Goal: Information Seeking & Learning: Learn about a topic

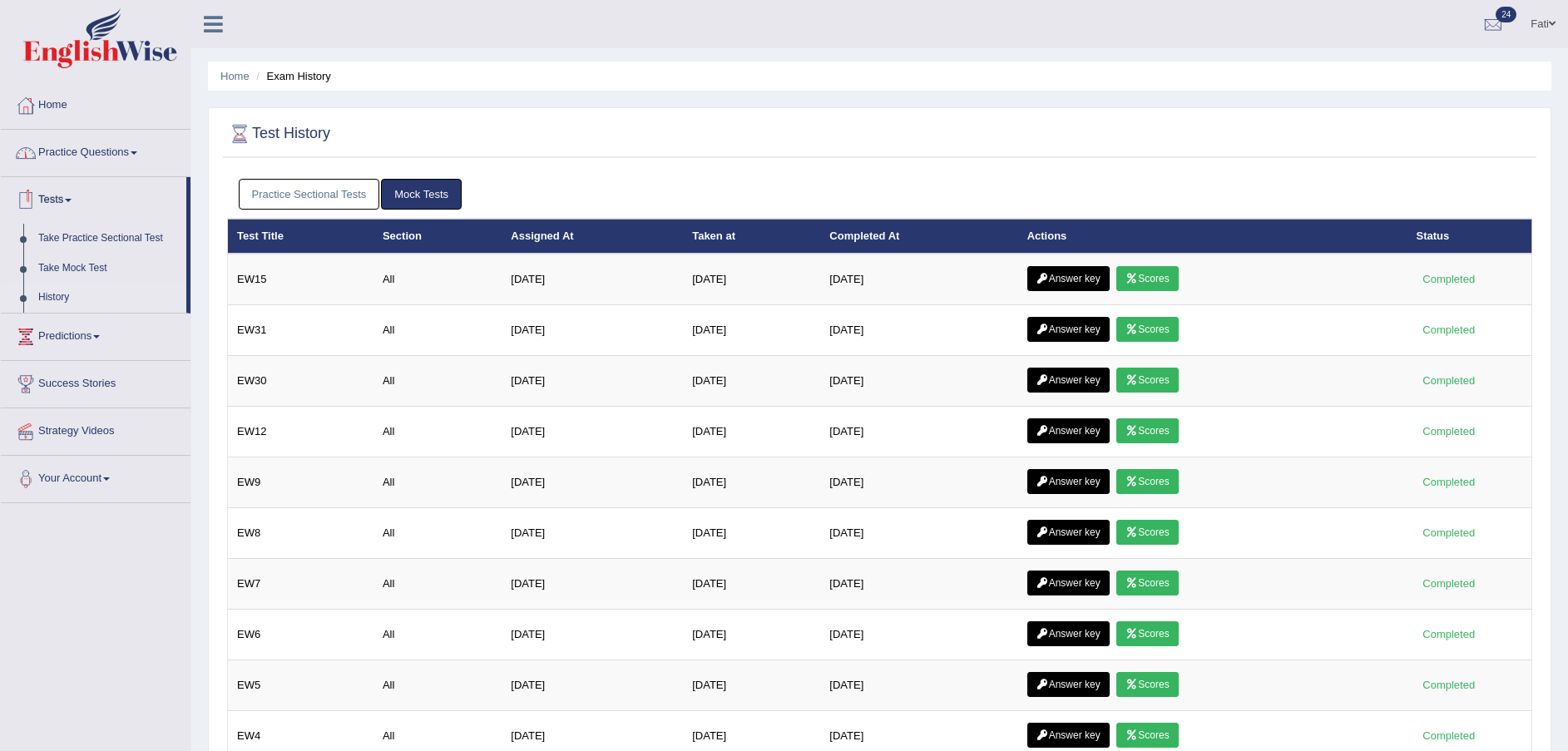
click at [93, 239] on link "Take Practice Sectional Test" at bounding box center [108, 238] width 155 height 30
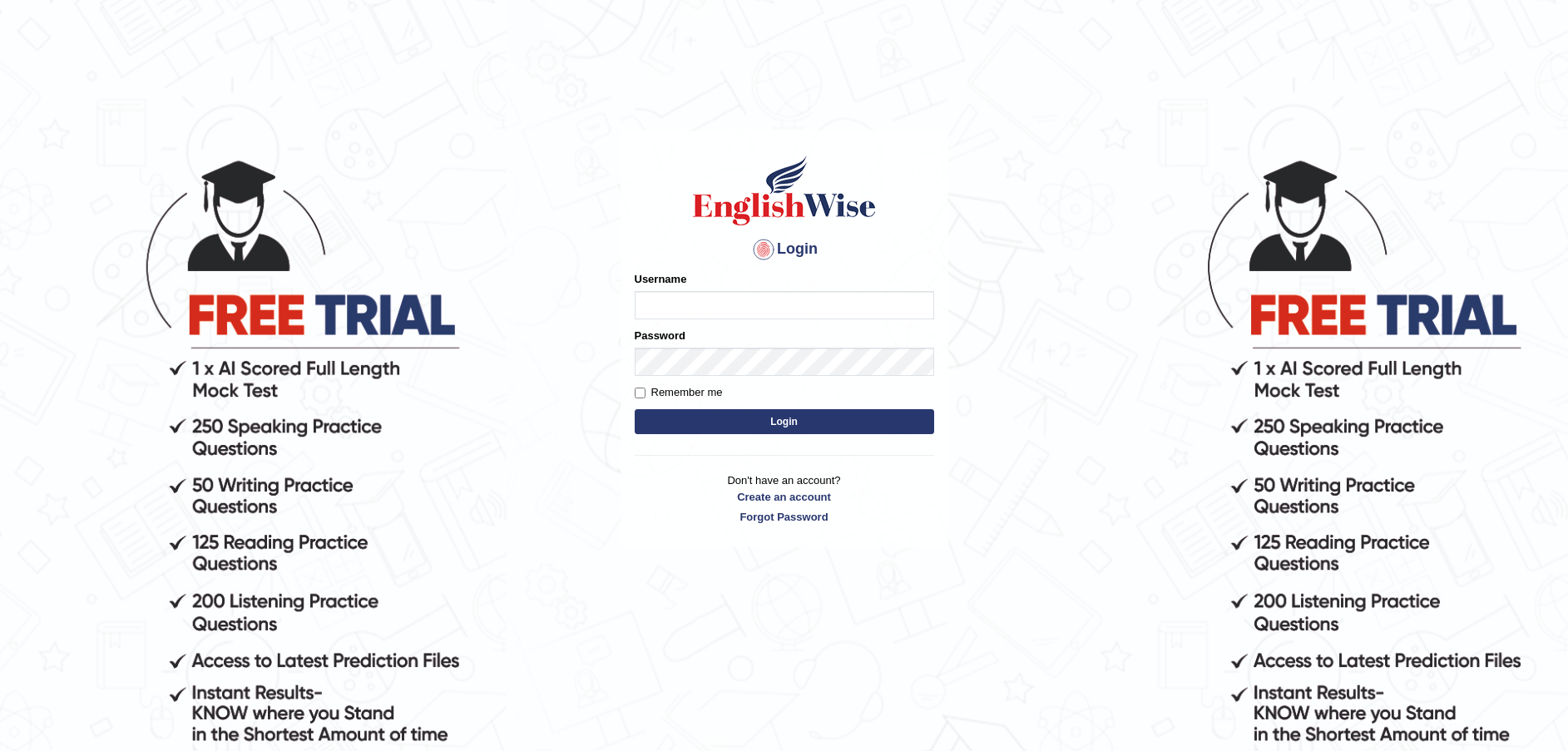
type input "Fatimah"
click at [808, 421] on button "Login" at bounding box center [784, 422] width 300 height 25
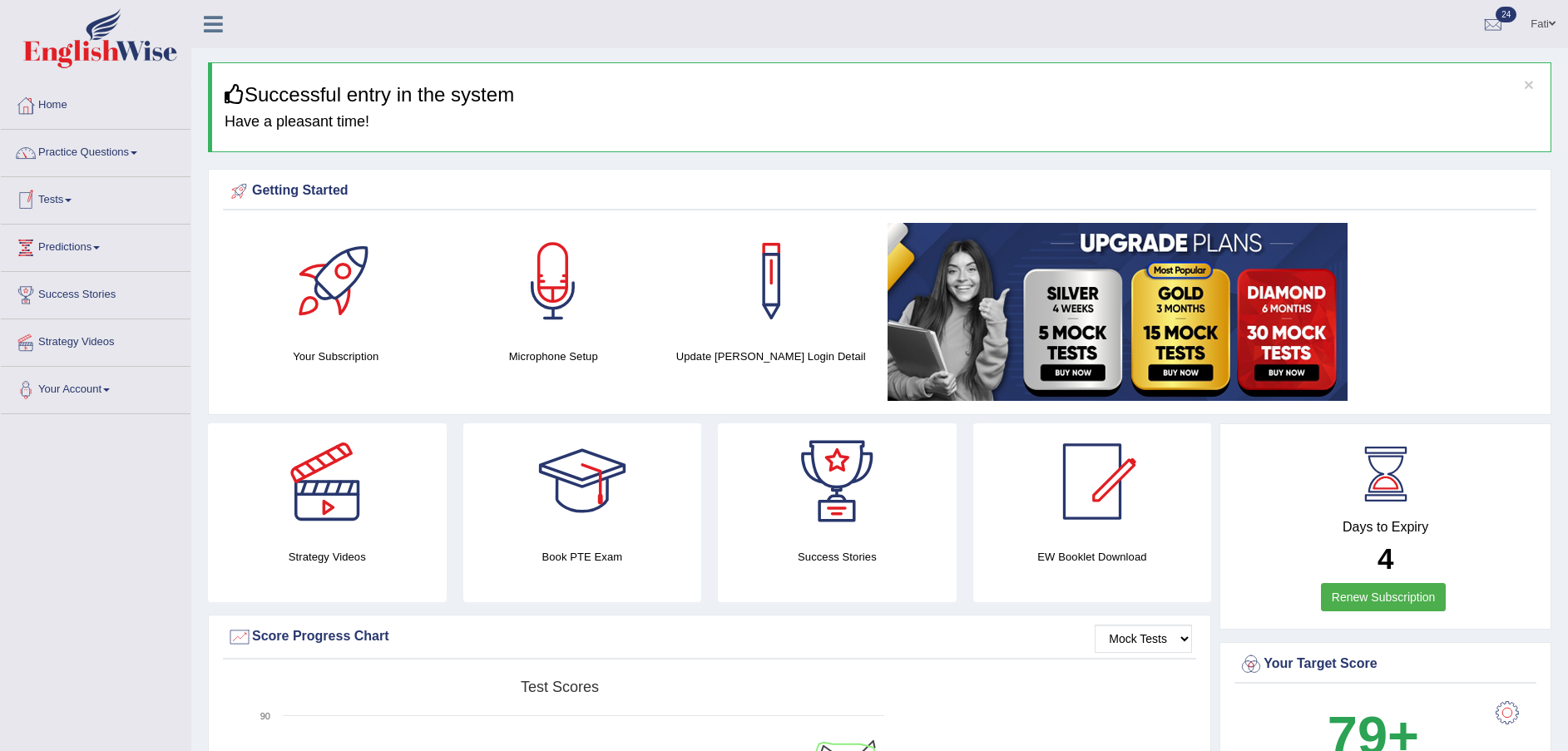
click at [81, 167] on link "Practice Questions" at bounding box center [96, 150] width 189 height 42
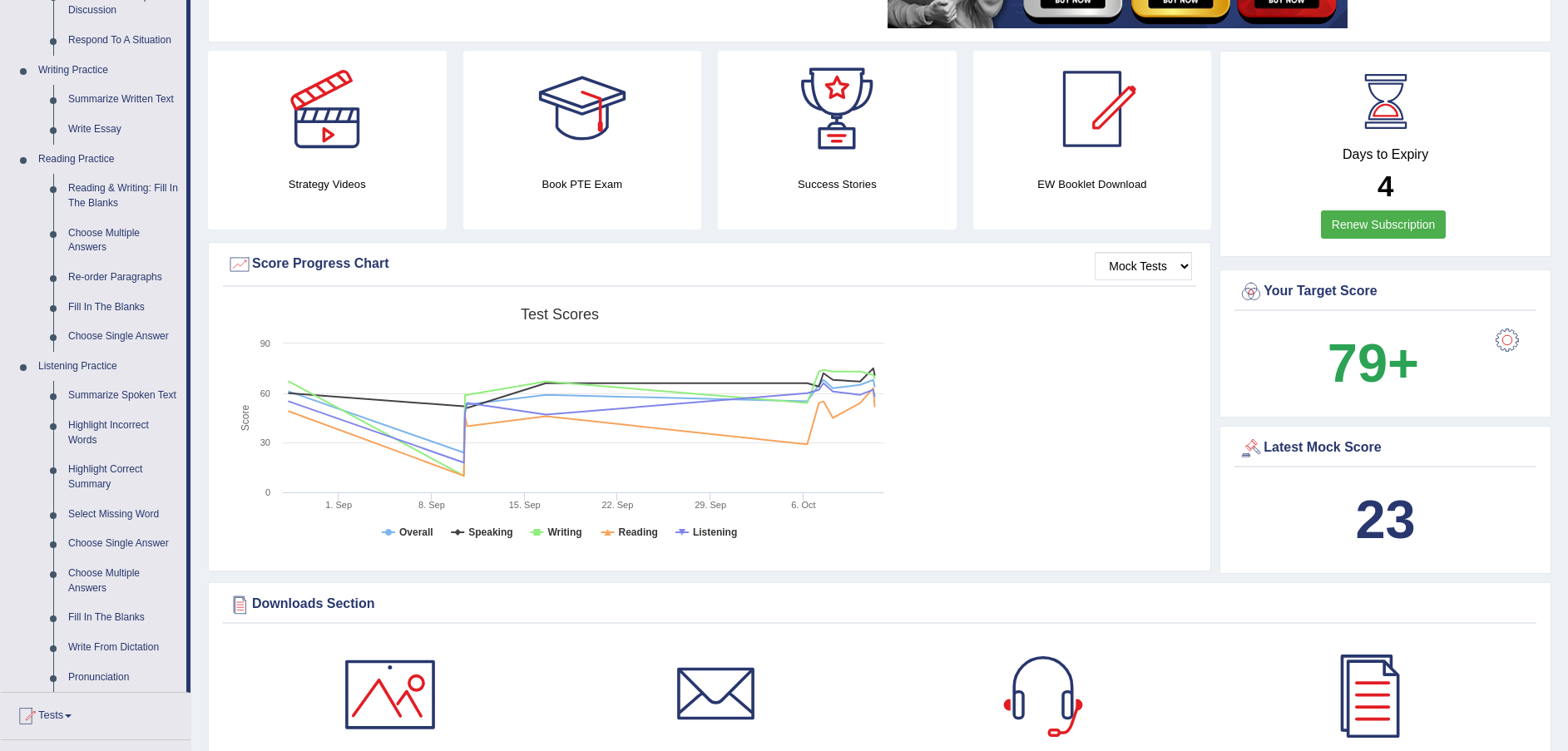
scroll to position [250, 0]
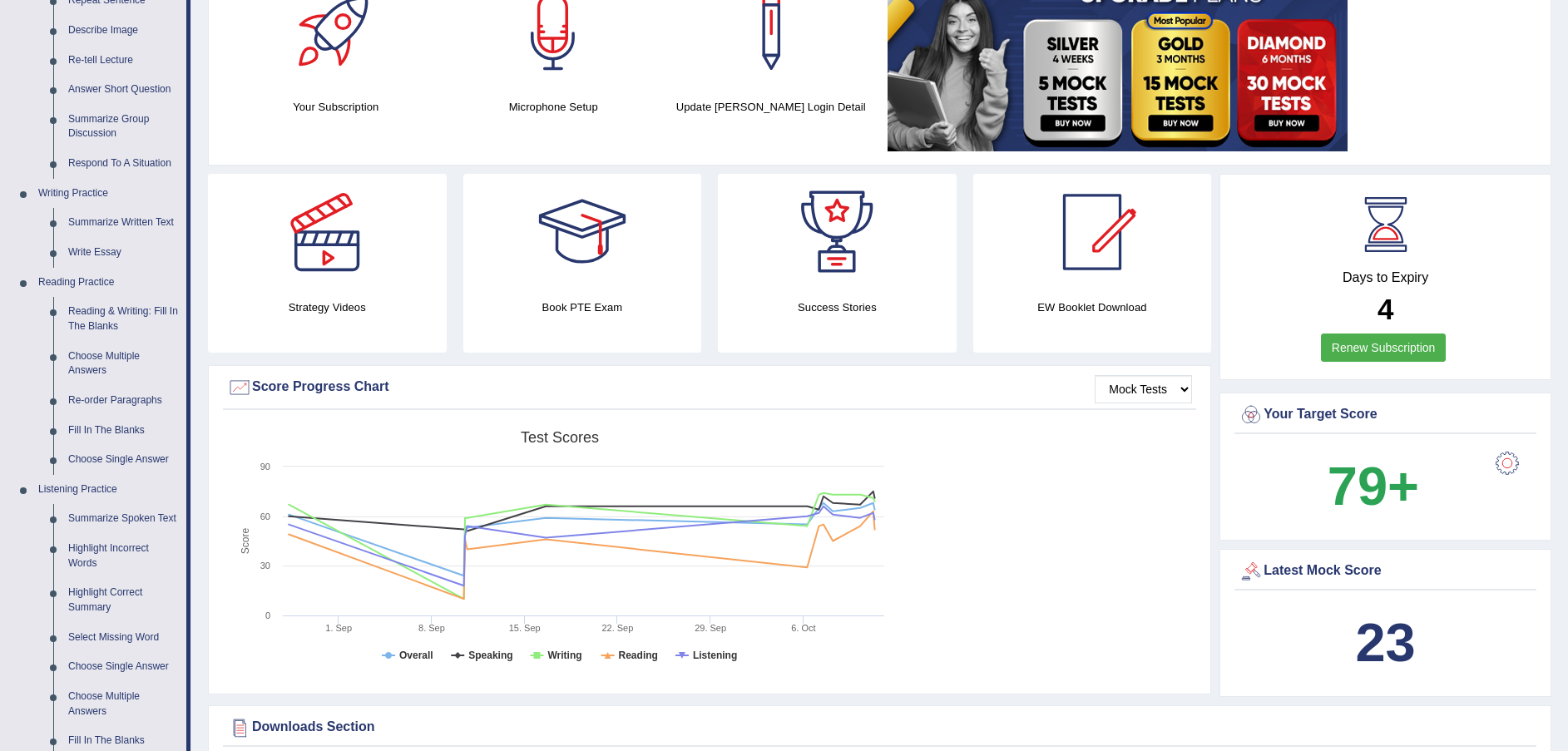
click at [120, 431] on link "Fill In The Blanks" at bounding box center [123, 431] width 126 height 30
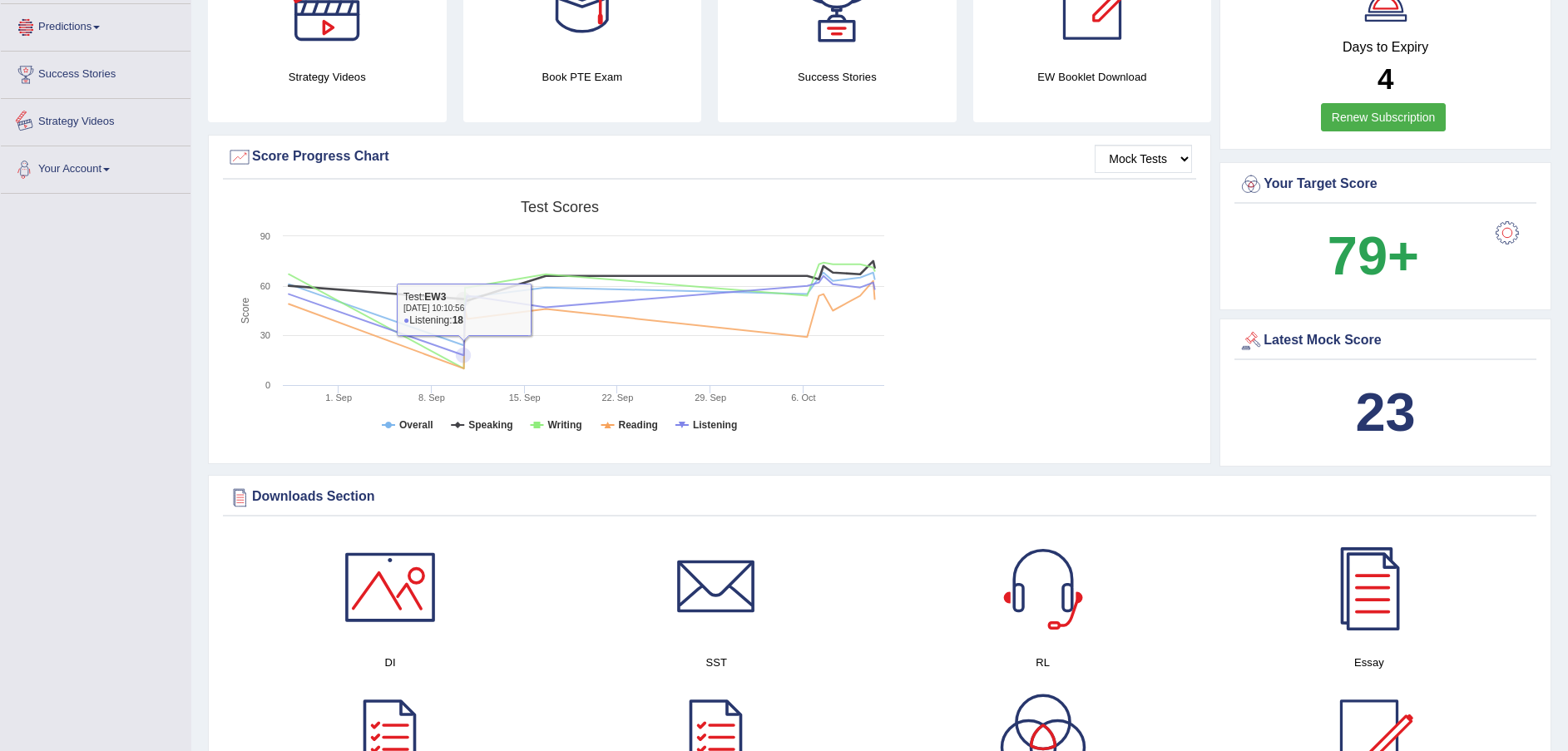
scroll to position [1116, 0]
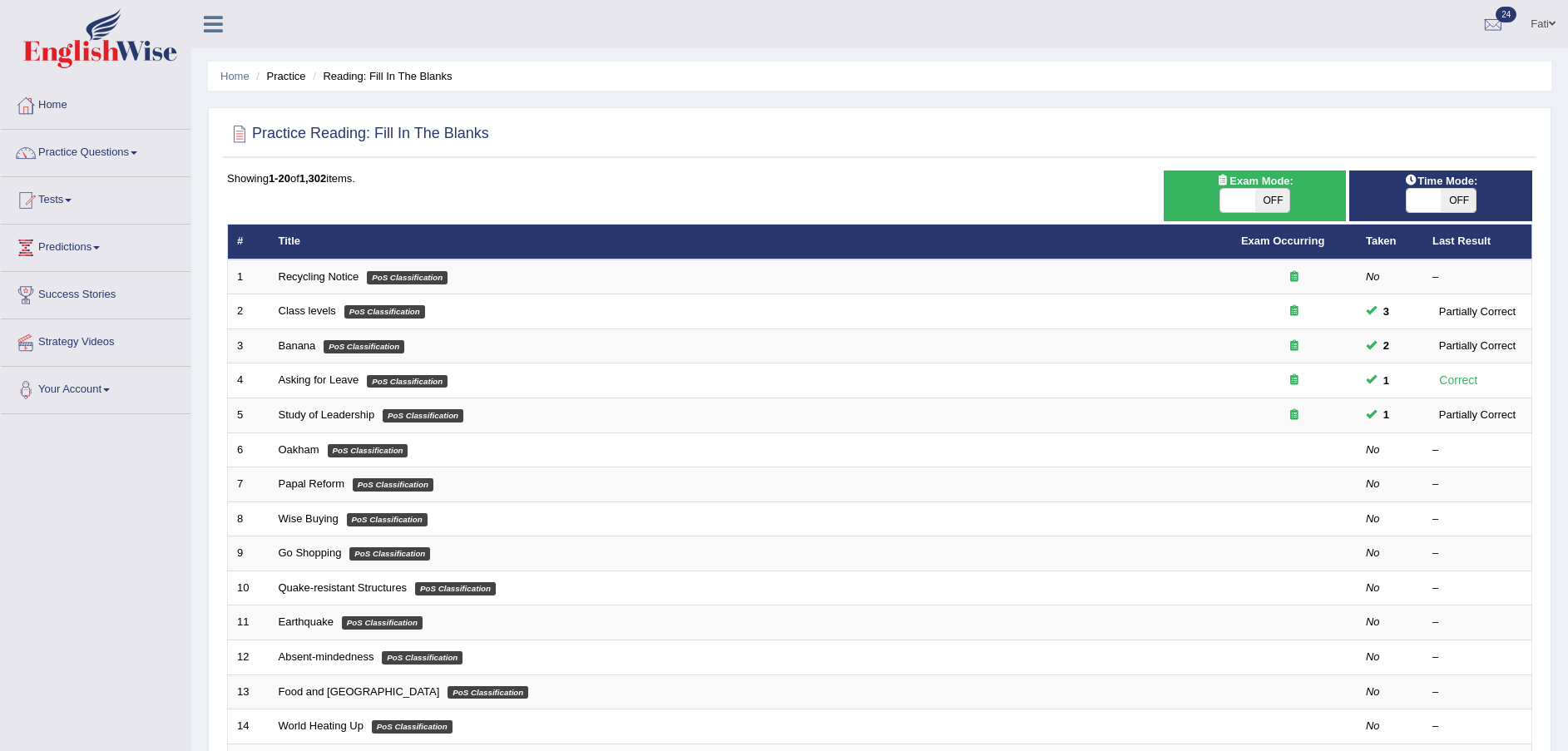
click at [347, 274] on link "Recycling Notice" at bounding box center [318, 276] width 81 height 13
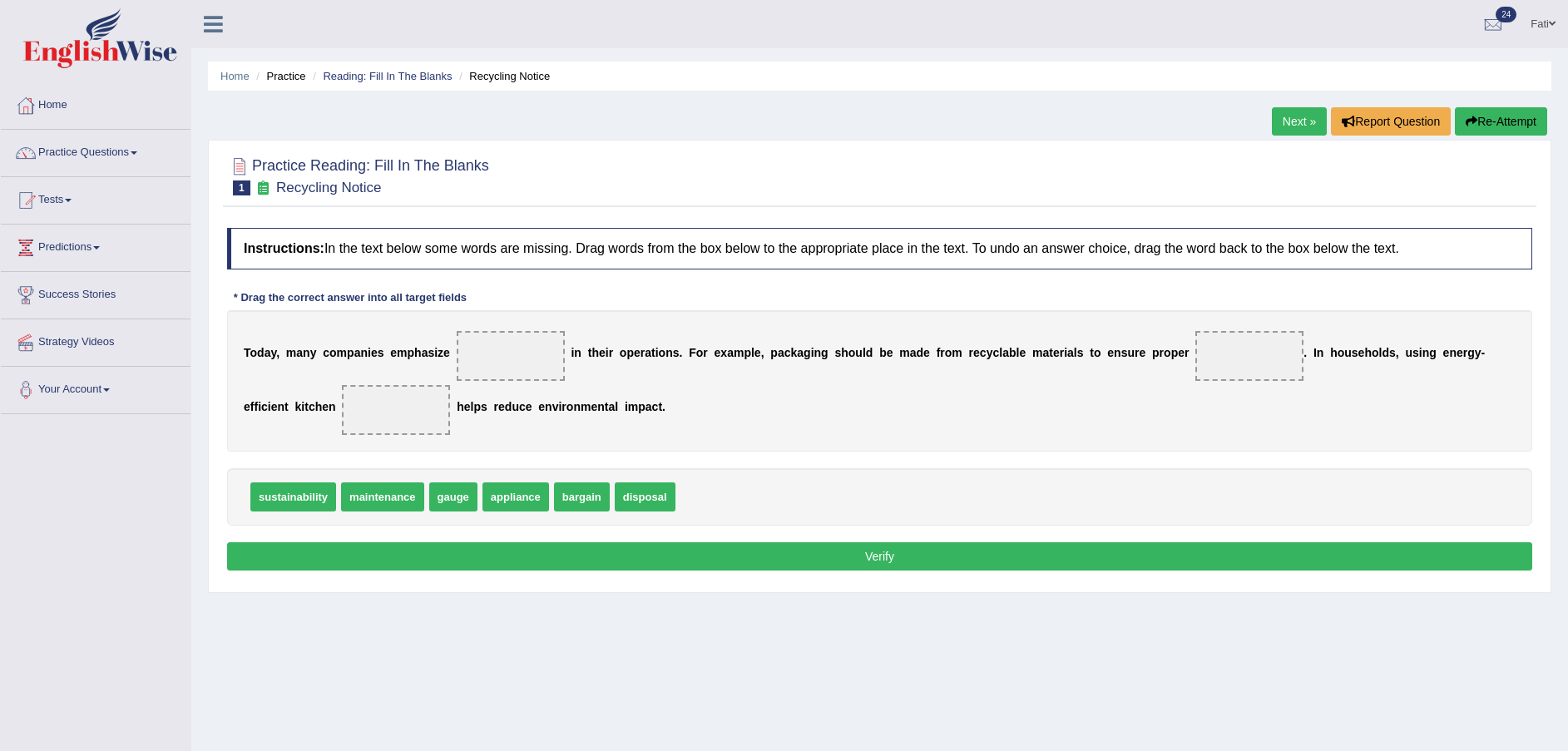
click at [396, 505] on span "maintenance" at bounding box center [382, 497] width 82 height 29
click at [512, 502] on span "appliance" at bounding box center [516, 497] width 66 height 29
drag, startPoint x: 284, startPoint y: 501, endPoint x: 492, endPoint y: 374, distance: 243.7
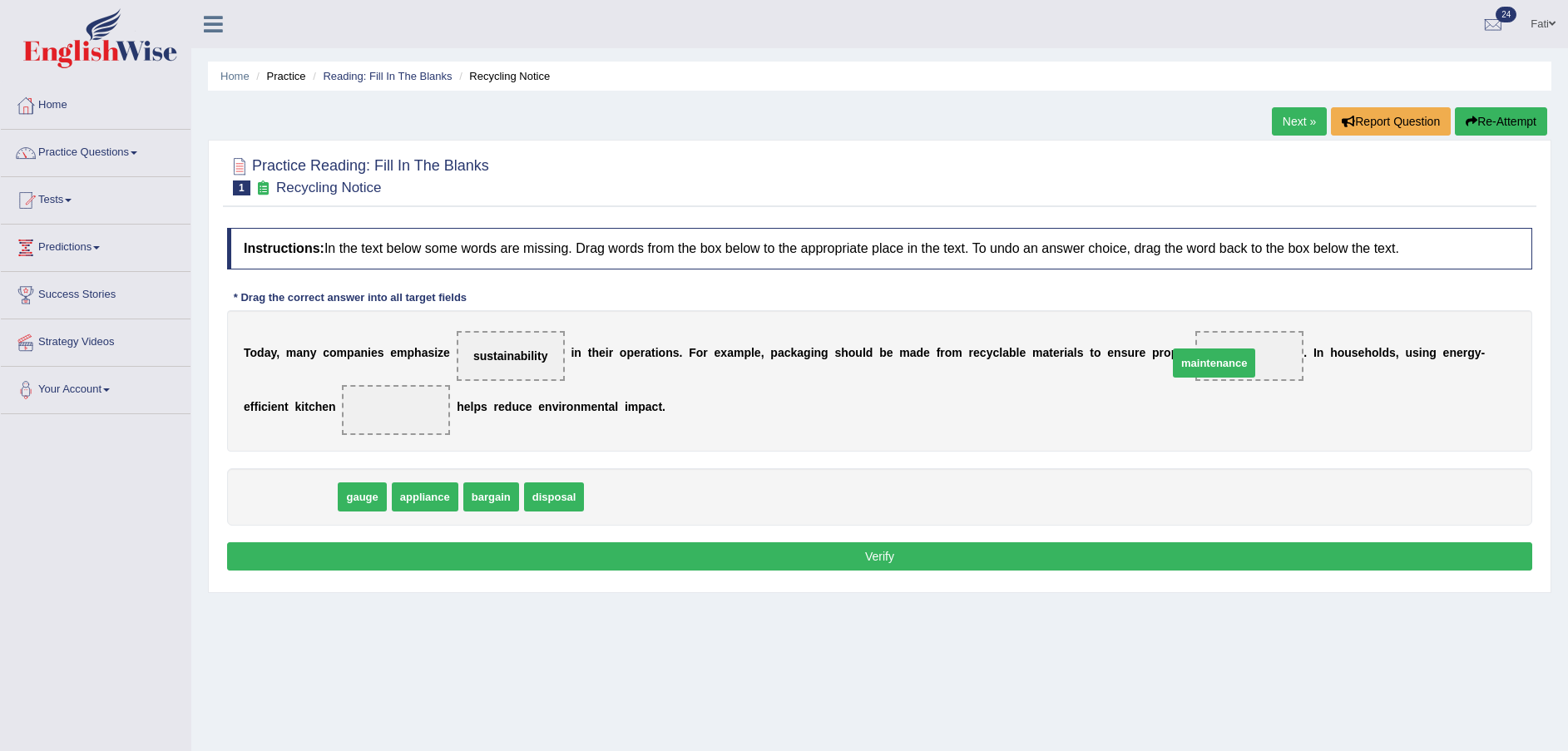
drag, startPoint x: 307, startPoint y: 498, endPoint x: 1228, endPoint y: 363, distance: 930.8
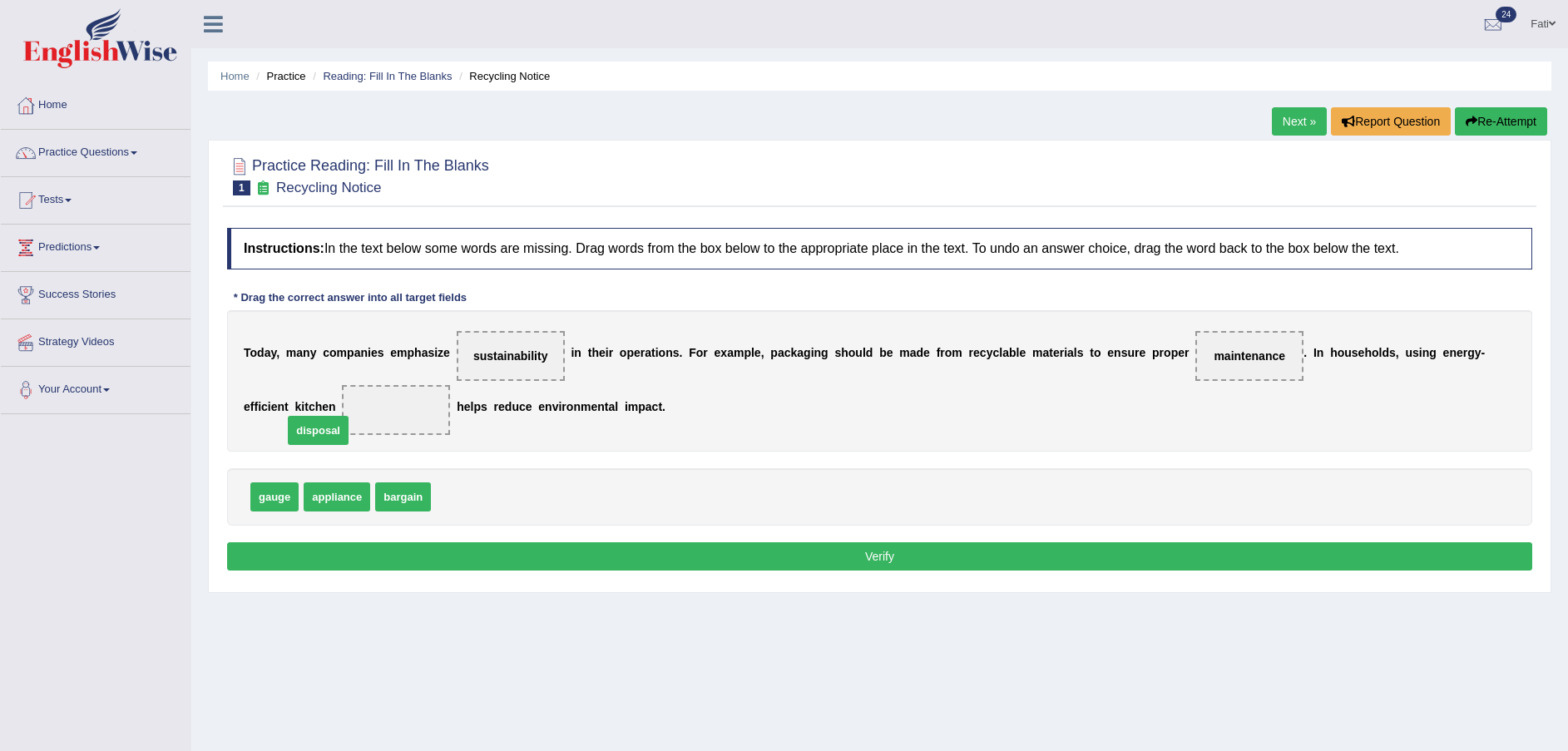
drag, startPoint x: 464, startPoint y: 498, endPoint x: 316, endPoint y: 432, distance: 162.0
click at [534, 560] on button "Verify" at bounding box center [880, 557] width 1305 height 28
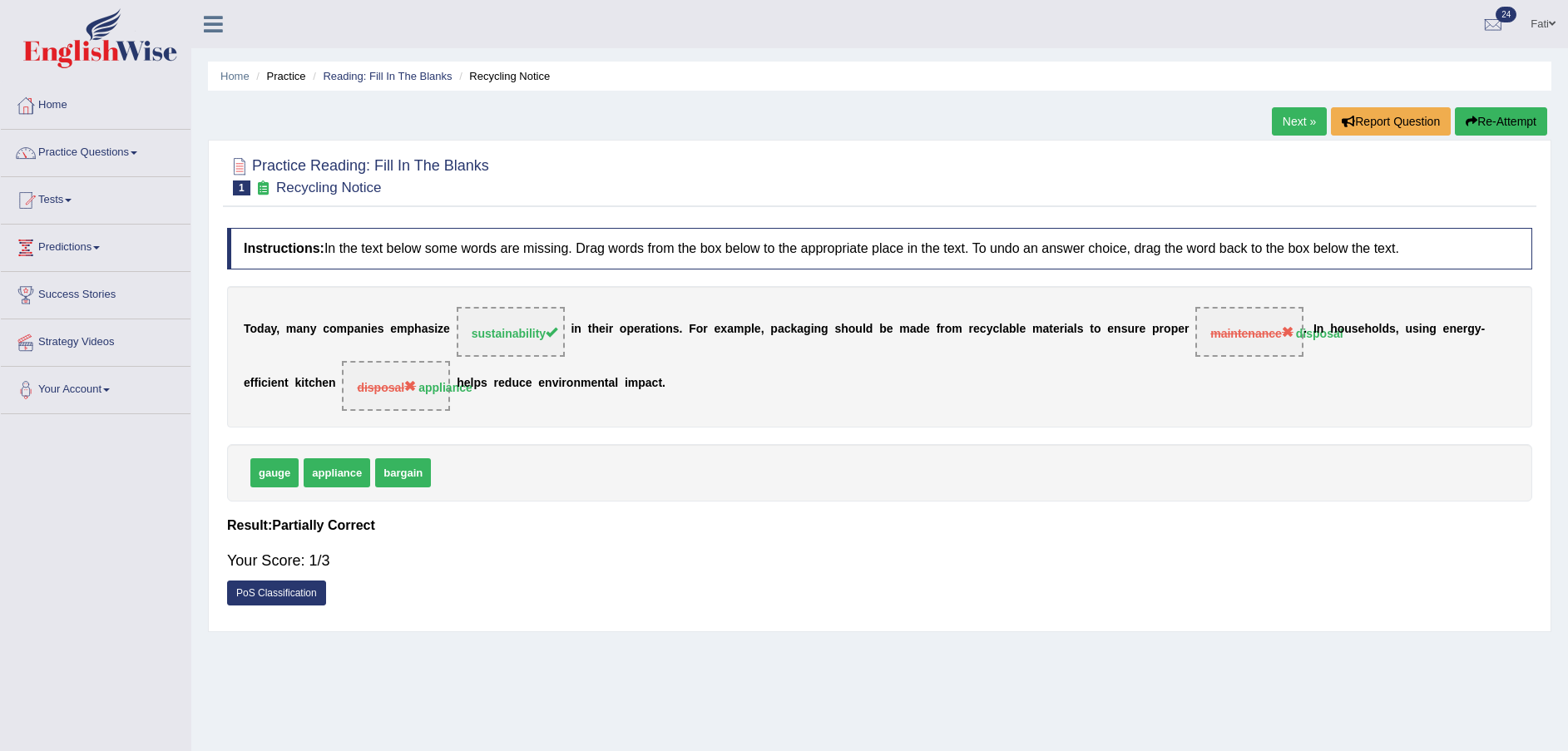
click at [1504, 130] on button "Re-Attempt" at bounding box center [1501, 121] width 93 height 28
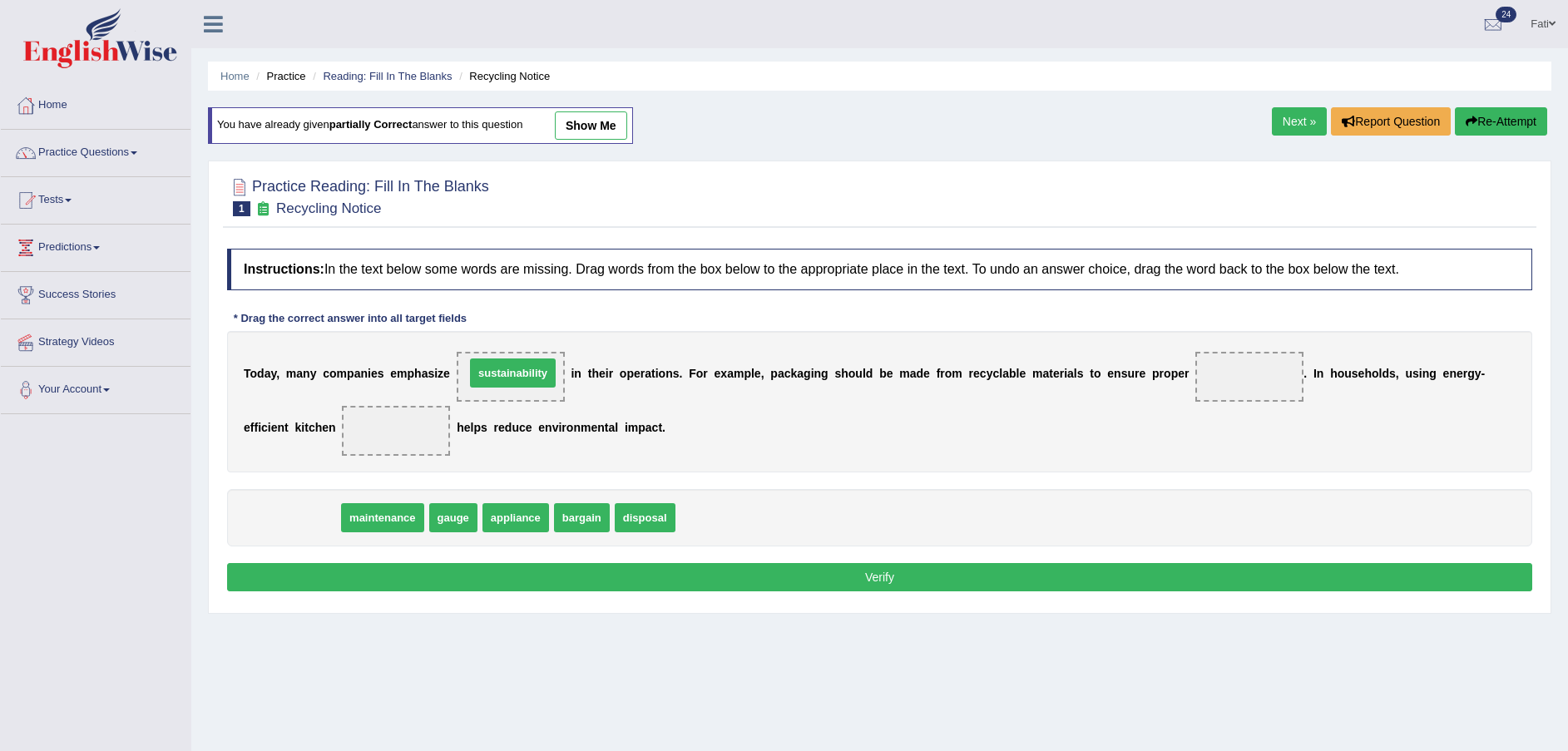
drag, startPoint x: 323, startPoint y: 521, endPoint x: 544, endPoint y: 380, distance: 262.1
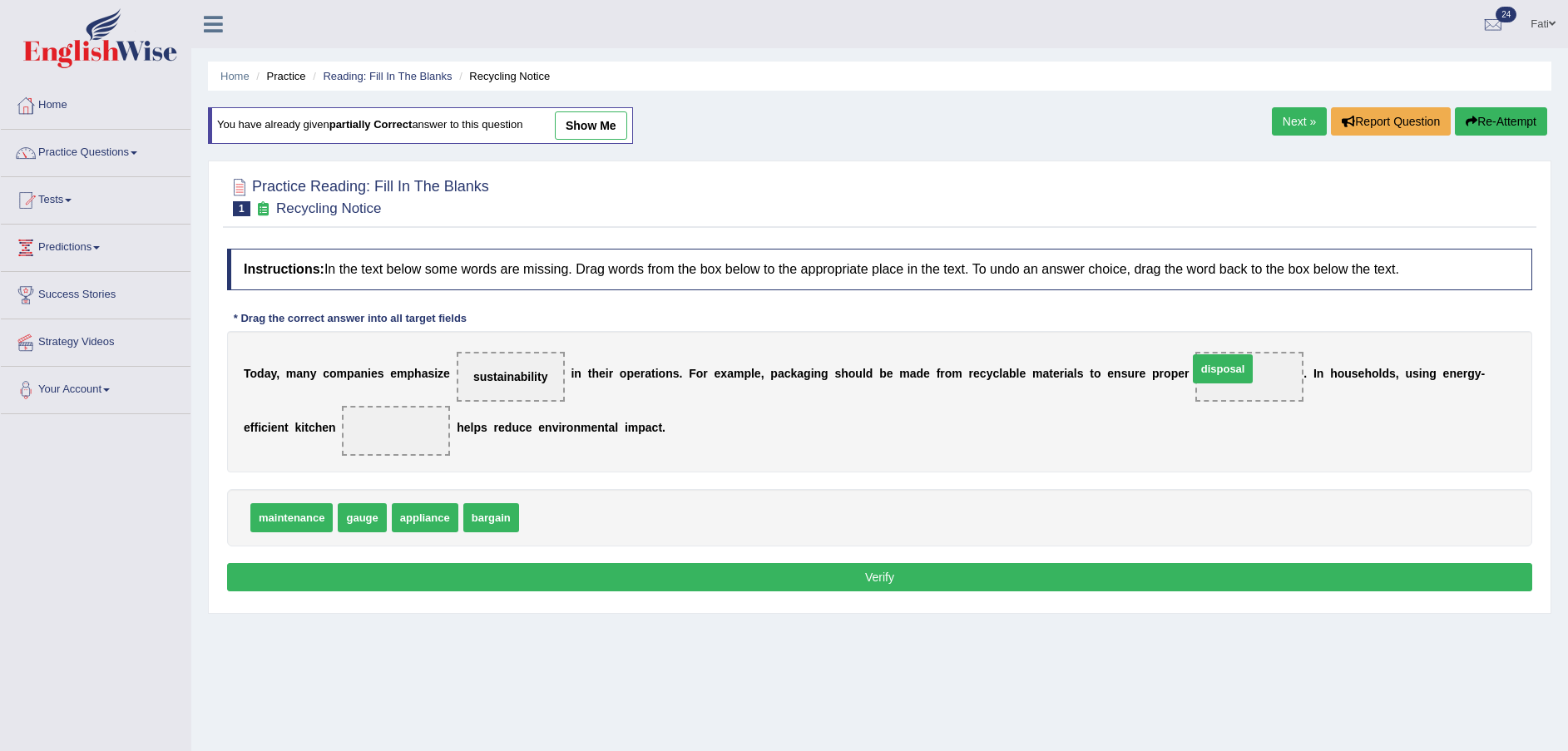
drag, startPoint x: 547, startPoint y: 520, endPoint x: 1217, endPoint y: 370, distance: 686.6
drag, startPoint x: 438, startPoint y: 517, endPoint x: 326, endPoint y: 425, distance: 144.9
click at [537, 571] on button "Verify" at bounding box center [880, 577] width 1305 height 28
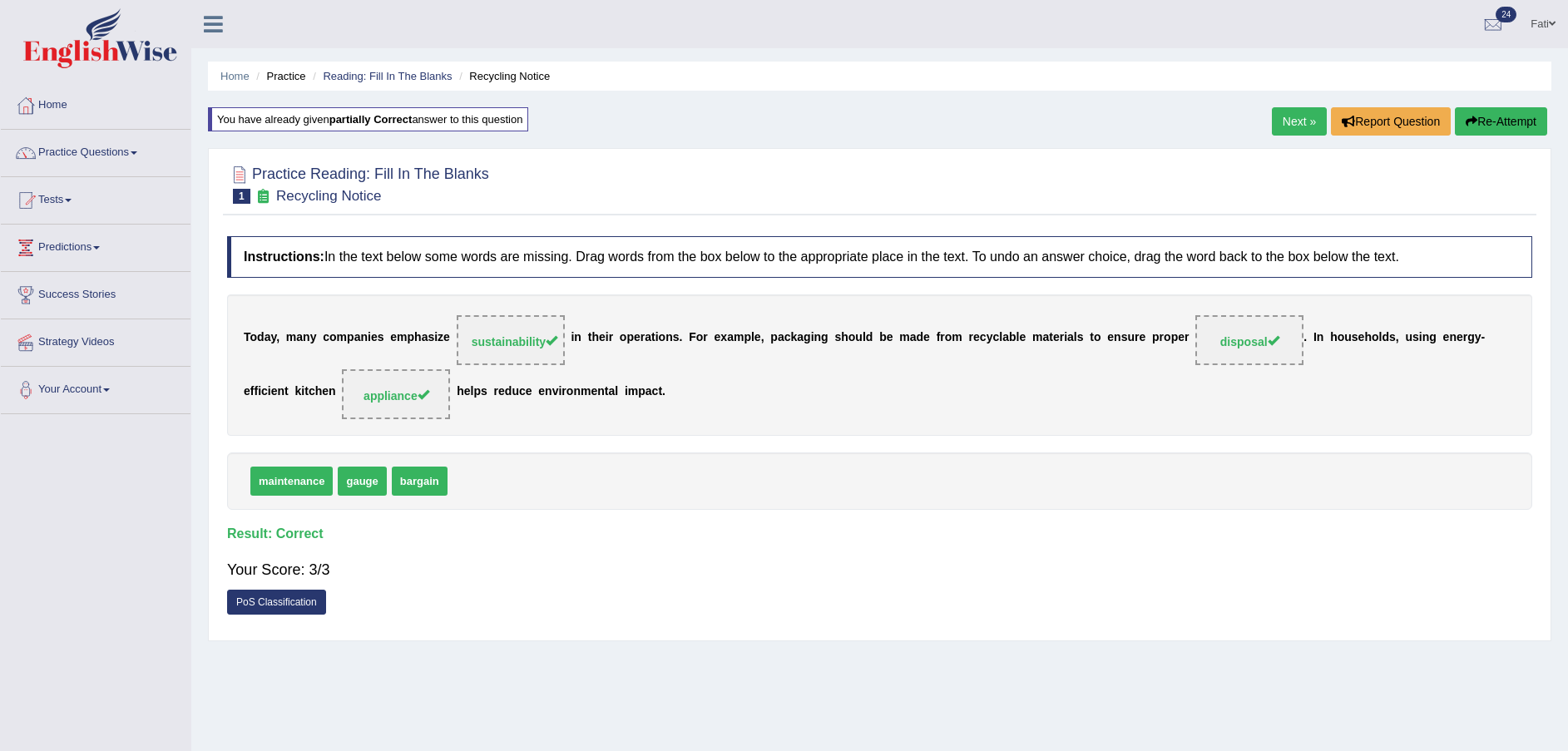
click at [1287, 110] on link "Next »" at bounding box center [1300, 121] width 55 height 28
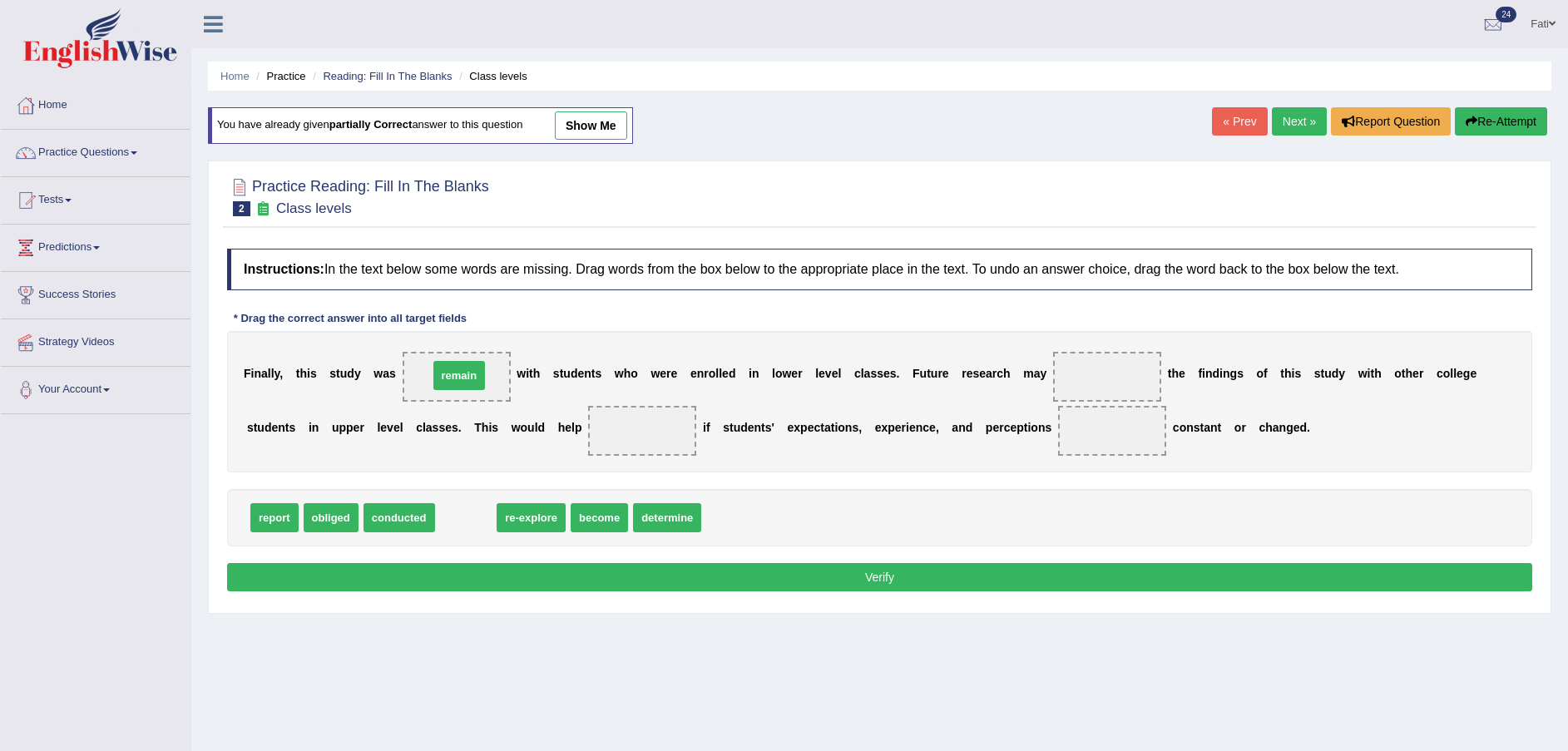
drag, startPoint x: 462, startPoint y: 522, endPoint x: 456, endPoint y: 380, distance: 142.1
click at [278, 523] on span "report" at bounding box center [273, 518] width 48 height 29
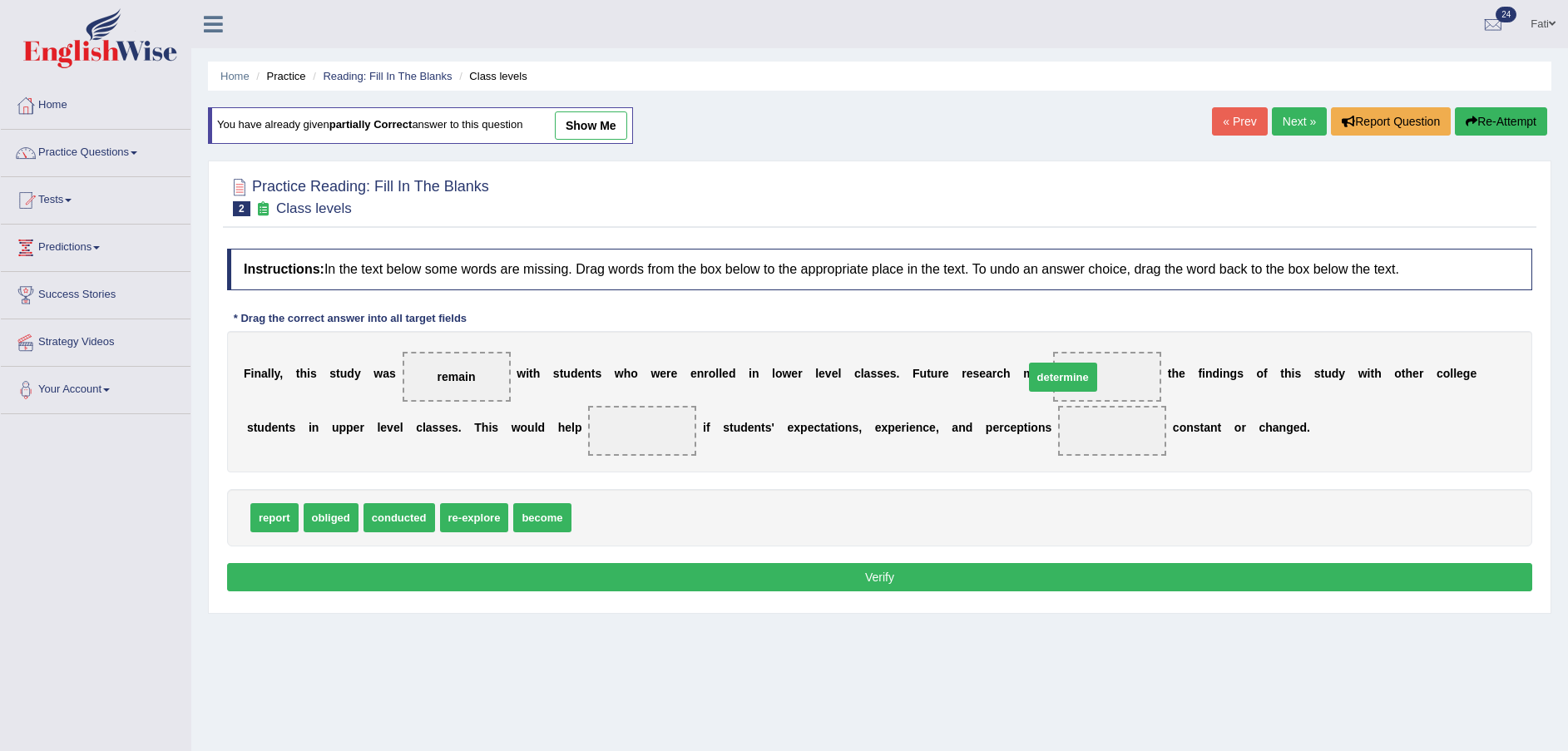
drag, startPoint x: 582, startPoint y: 521, endPoint x: 1034, endPoint y: 380, distance: 473.5
drag, startPoint x: 1075, startPoint y: 381, endPoint x: 671, endPoint y: 528, distance: 429.9
drag, startPoint x: 271, startPoint y: 507, endPoint x: 1069, endPoint y: 360, distance: 811.4
drag, startPoint x: 563, startPoint y: 518, endPoint x: 564, endPoint y: 430, distance: 88.0
click at [324, 523] on span "conducted" at bounding box center [346, 518] width 71 height 29
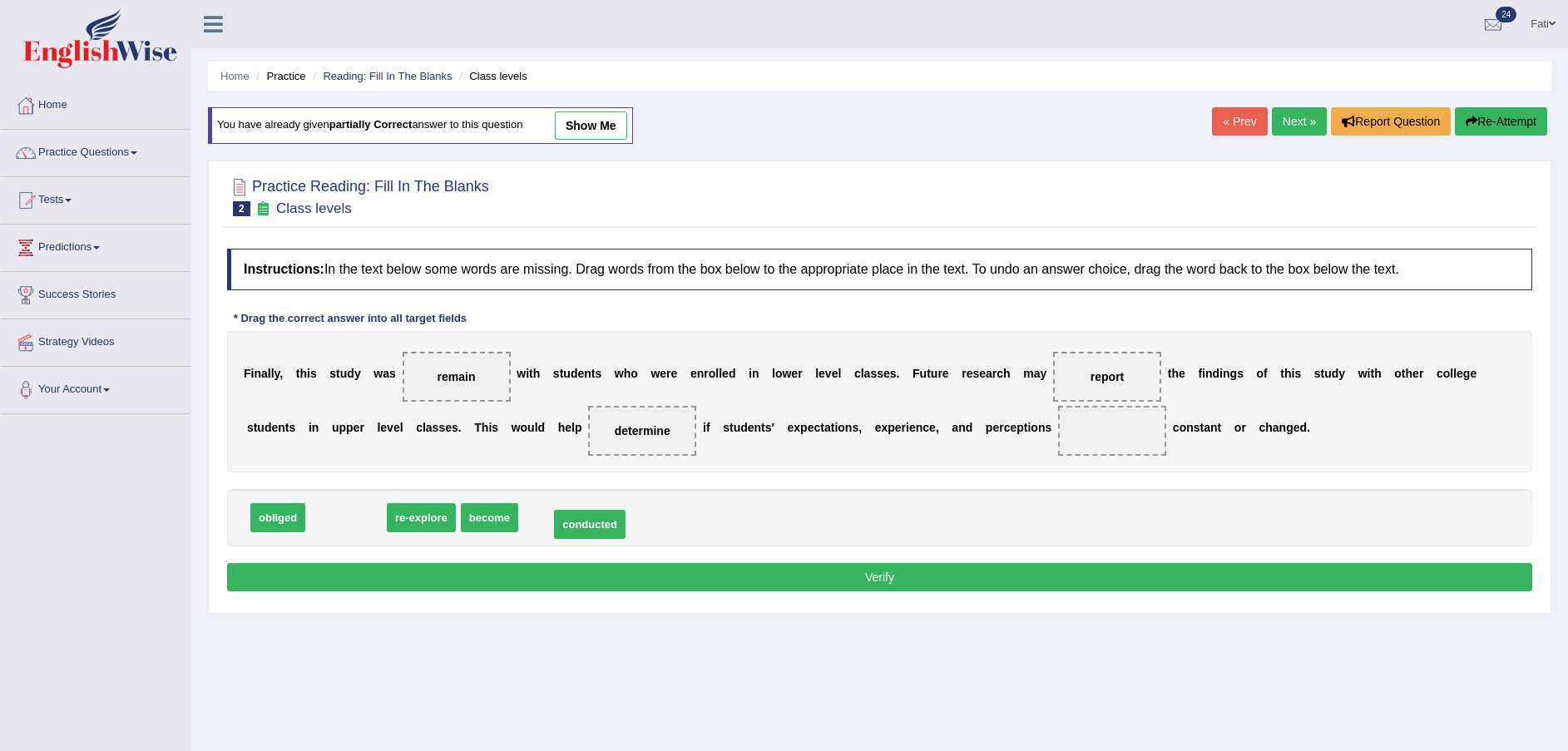
drag, startPoint x: 329, startPoint y: 516, endPoint x: 572, endPoint y: 522, distance: 243.1
drag, startPoint x: 444, startPoint y: 376, endPoint x: 984, endPoint y: 439, distance: 543.7
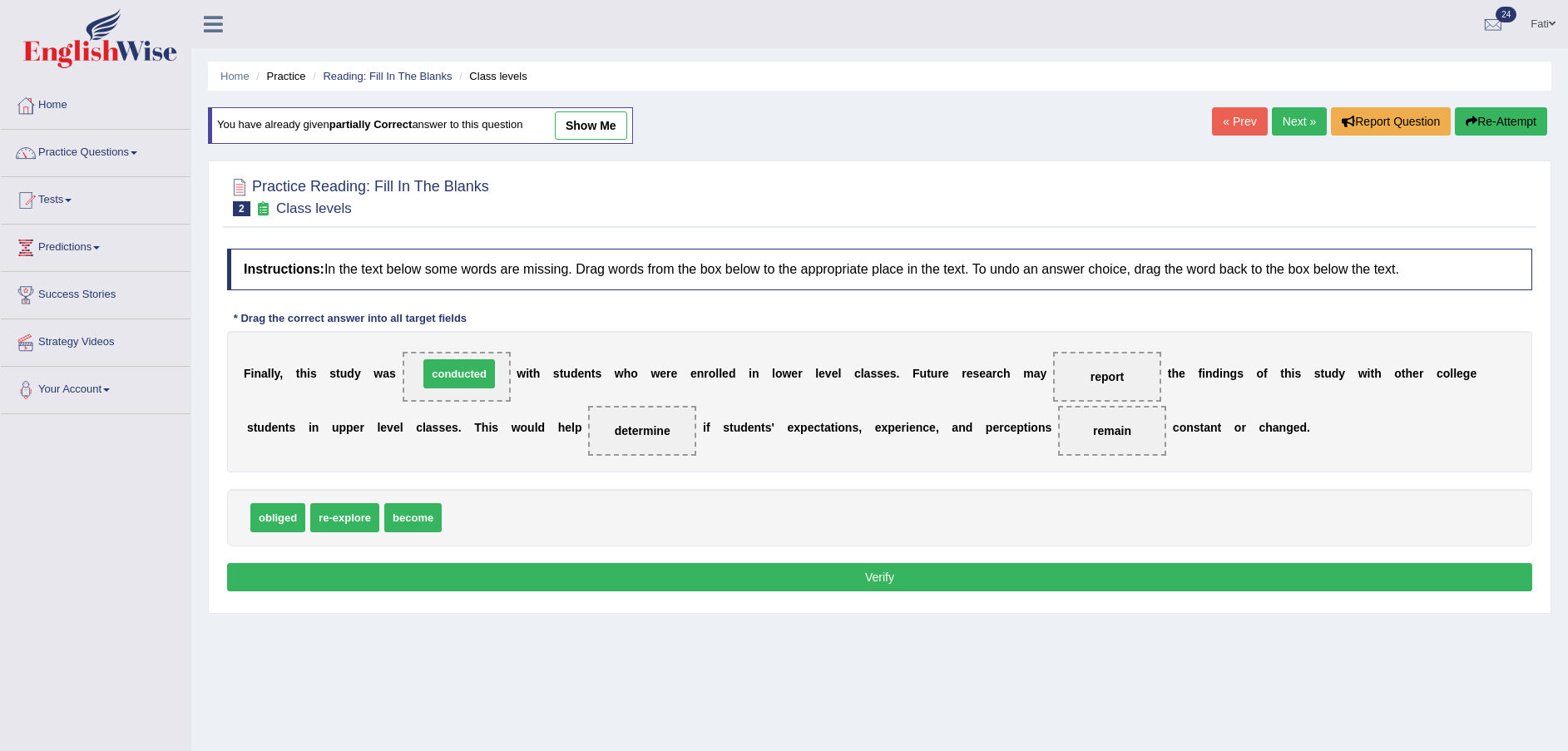
drag, startPoint x: 482, startPoint y: 531, endPoint x: 459, endPoint y: 387, distance: 145.8
click at [826, 570] on button "Verify" at bounding box center [880, 577] width 1305 height 28
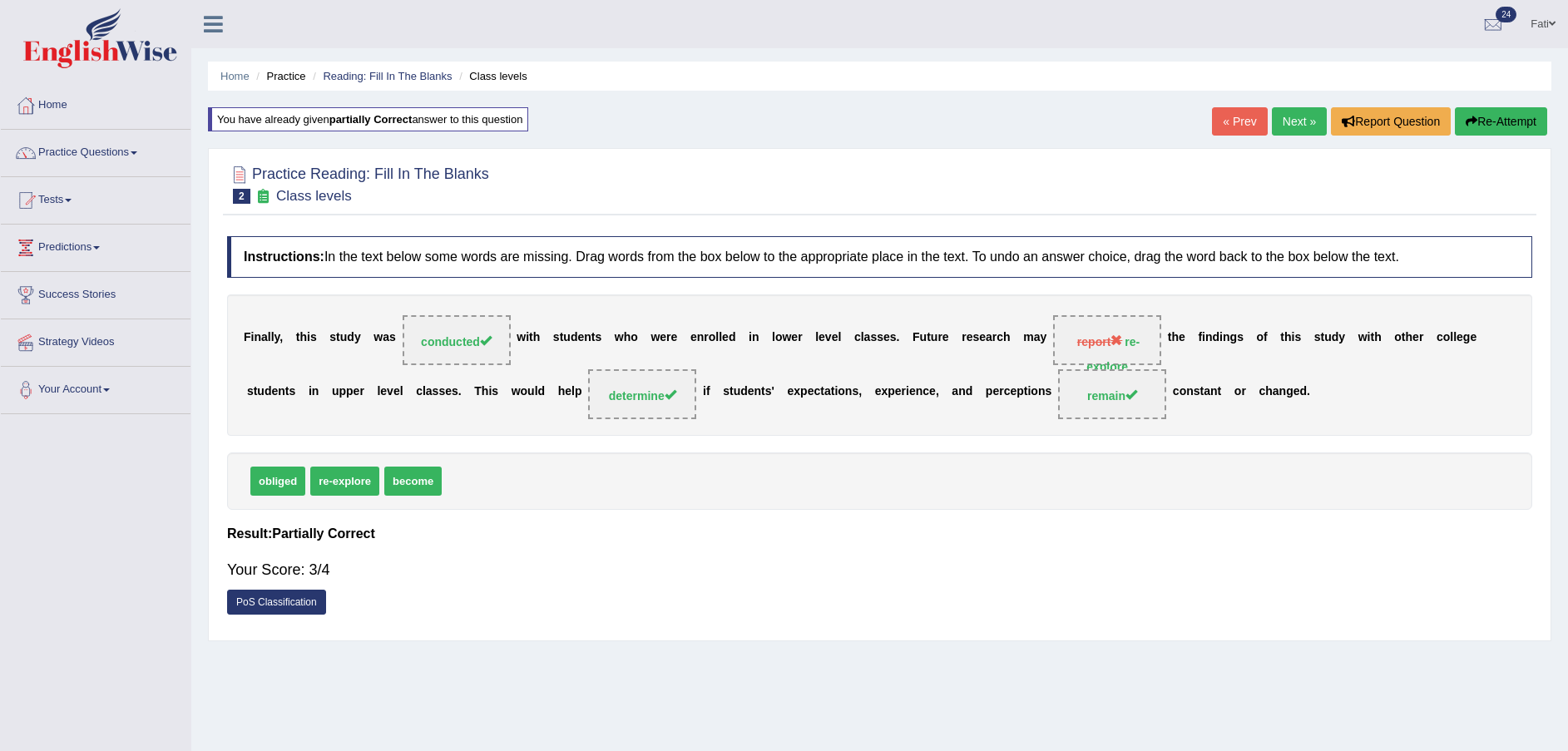
click at [1297, 121] on link "Next »" at bounding box center [1300, 121] width 55 height 28
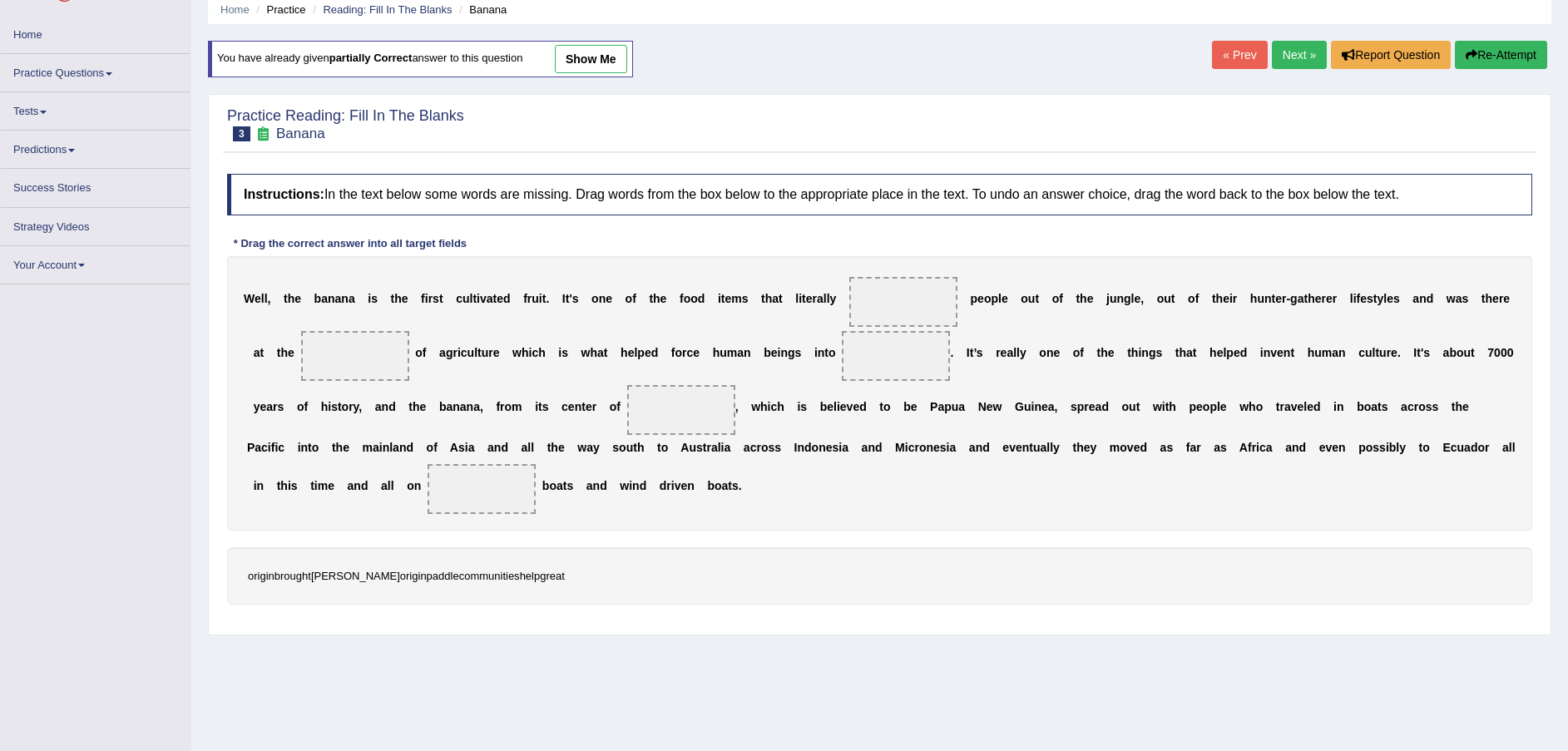
scroll to position [114, 0]
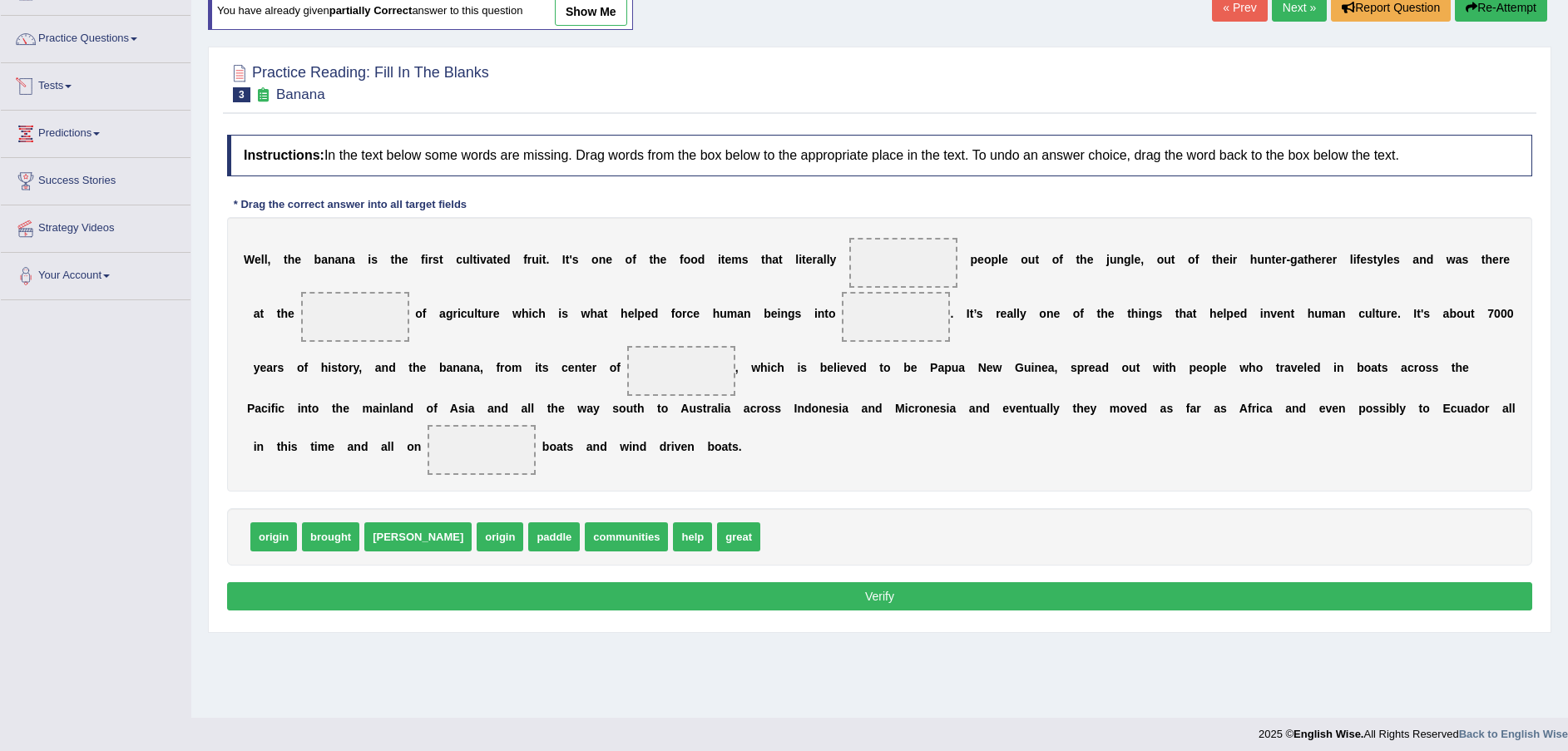
click at [47, 84] on link "Tests" at bounding box center [96, 84] width 189 height 42
click at [75, 154] on link "Take Mock Test" at bounding box center [108, 154] width 155 height 30
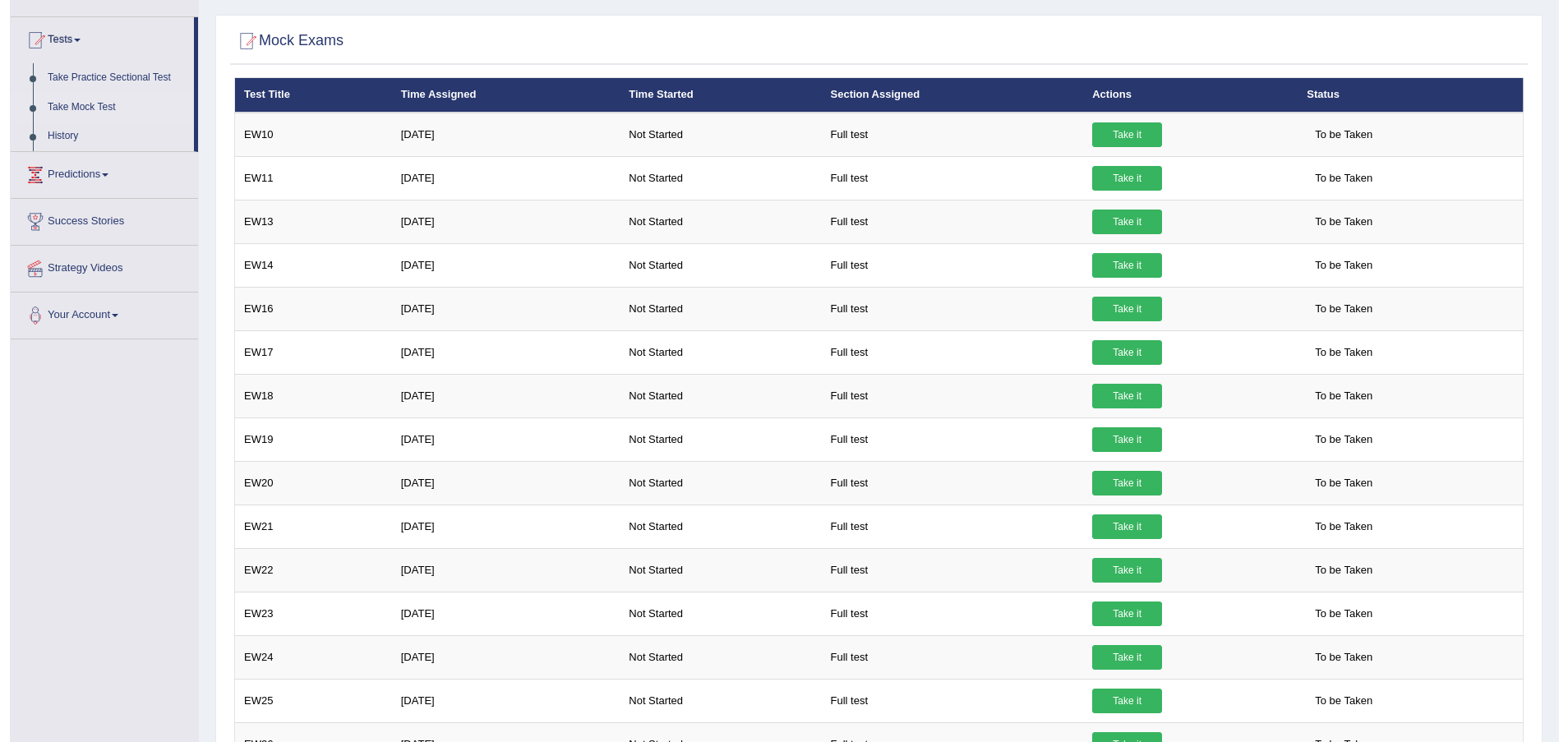
scroll to position [35, 0]
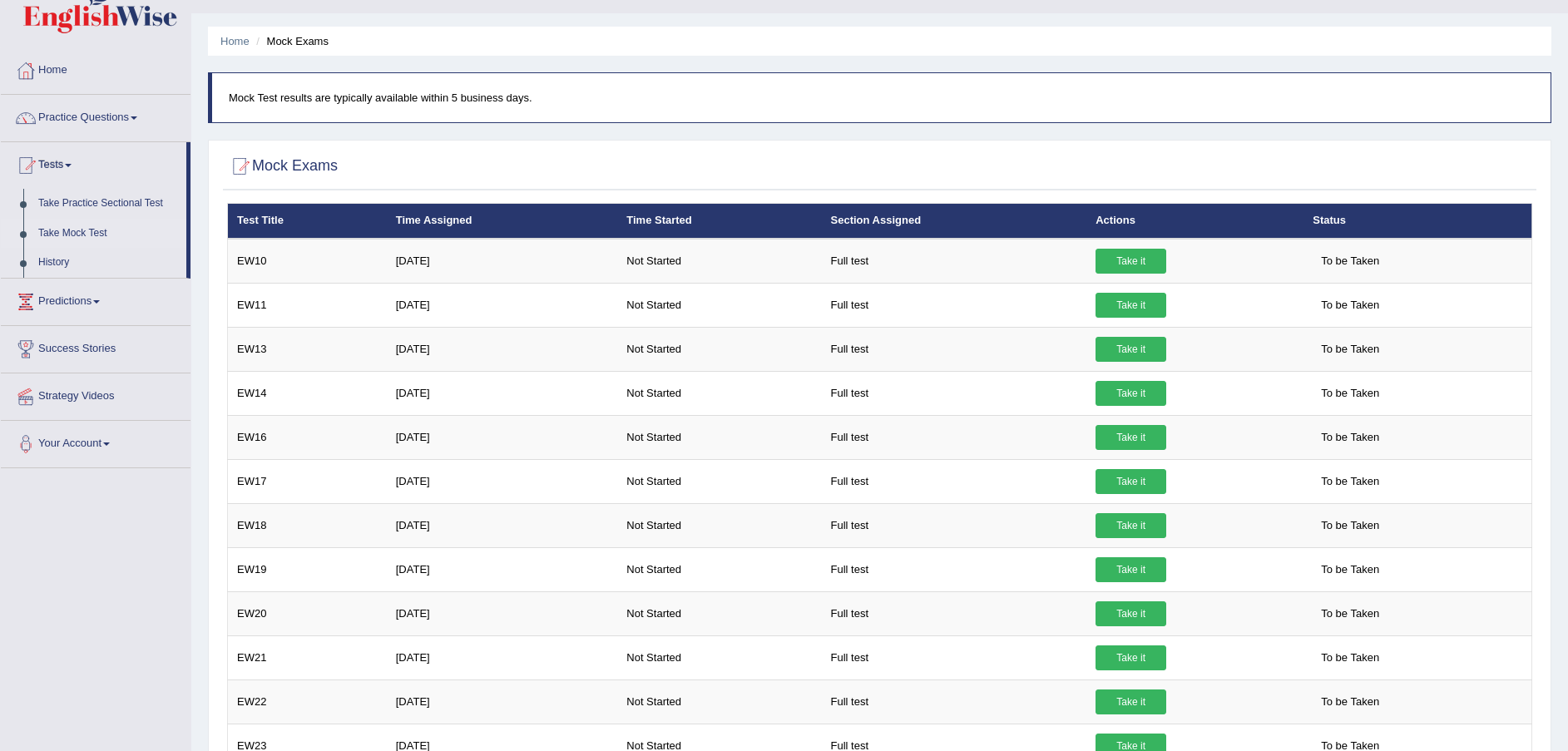
click at [1124, 391] on link "Take it" at bounding box center [1131, 394] width 70 height 25
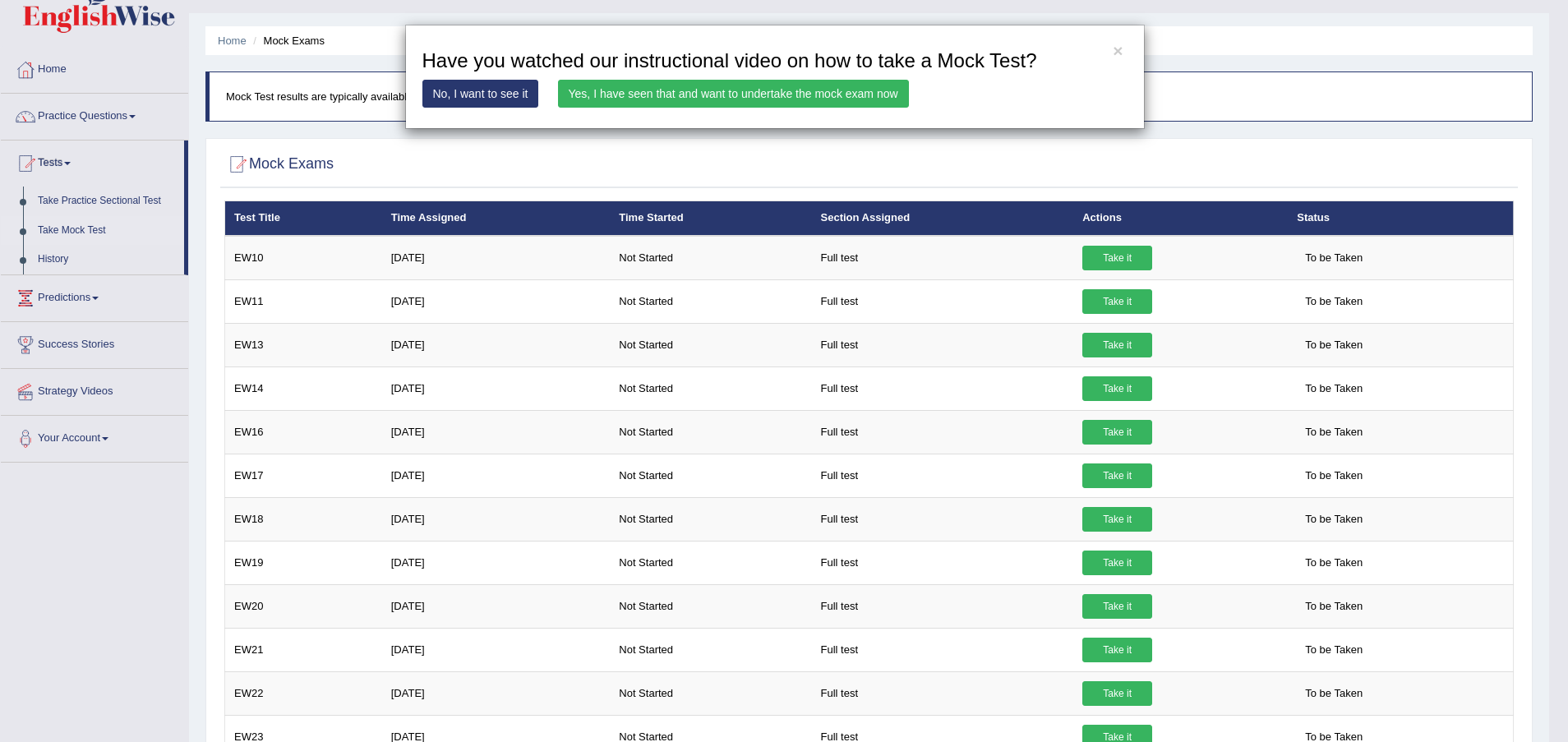
click at [635, 98] on link "Yes, I have seen that and want to undertake the mock exam now" at bounding box center [734, 94] width 351 height 28
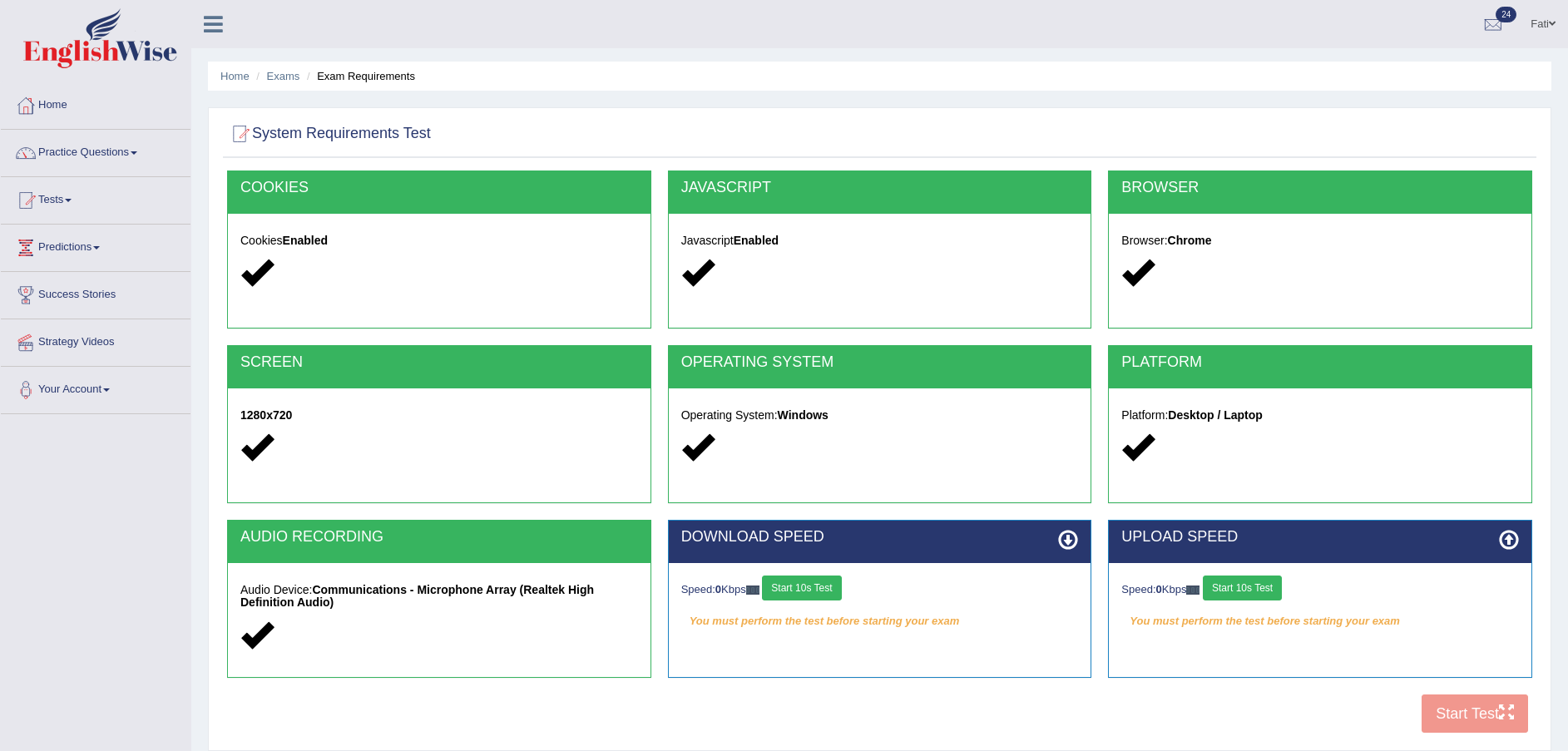
click at [830, 590] on button "Start 10s Test" at bounding box center [801, 589] width 79 height 25
click at [1267, 586] on button "Start 10s Test" at bounding box center [1242, 589] width 79 height 25
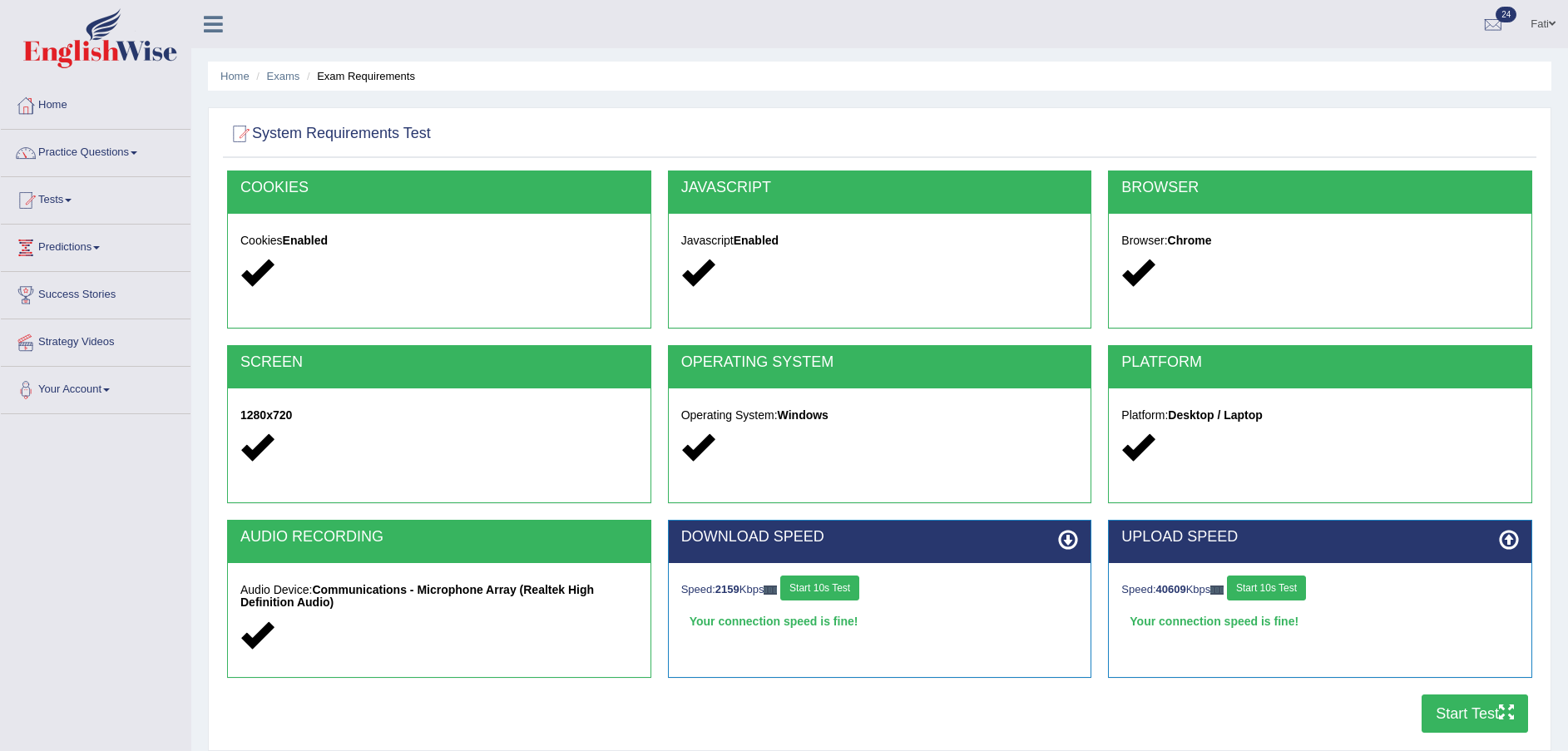
click at [1486, 718] on button "Start Test" at bounding box center [1474, 713] width 106 height 38
